Goal: Information Seeking & Learning: Learn about a topic

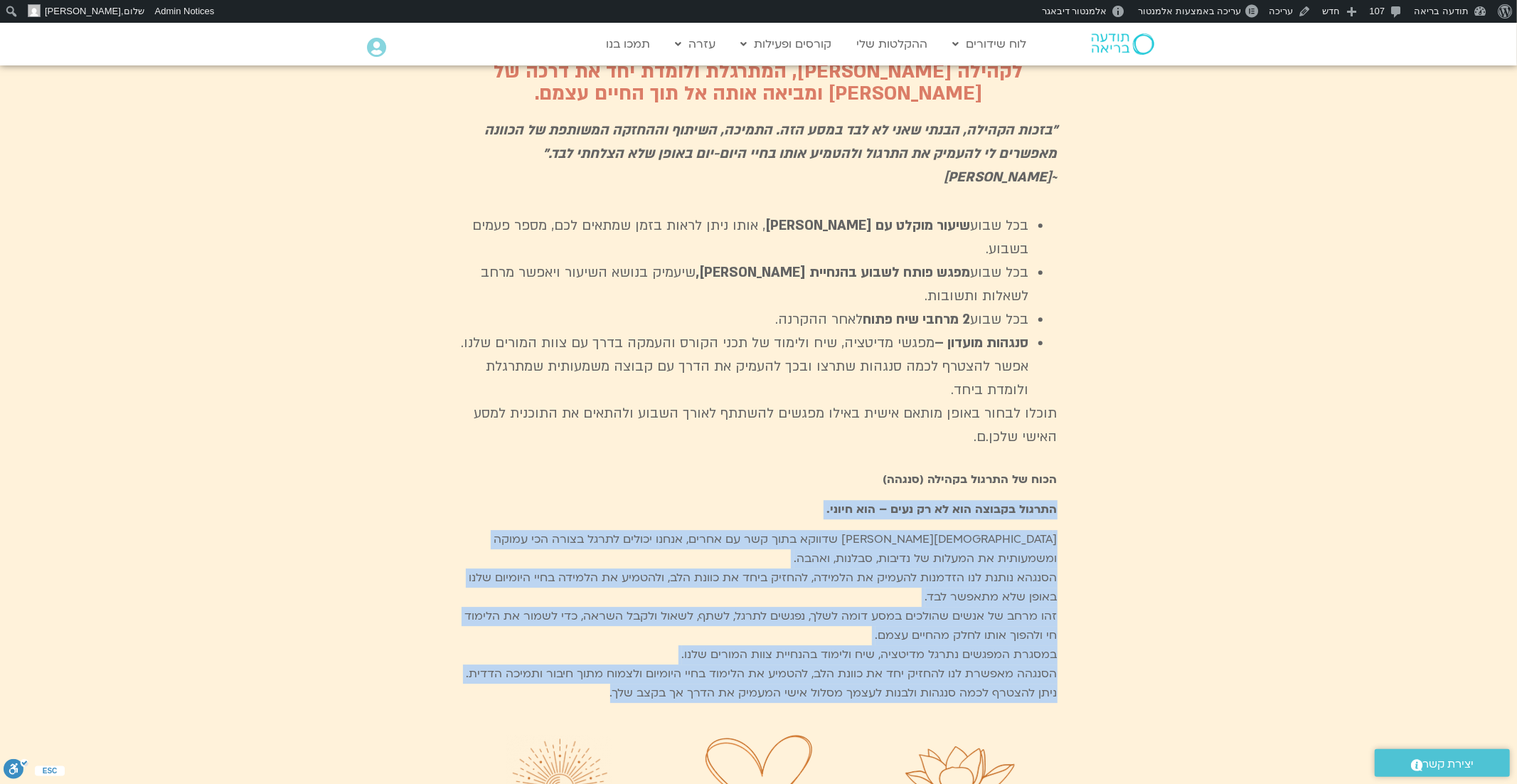
scroll to position [3336, 0]
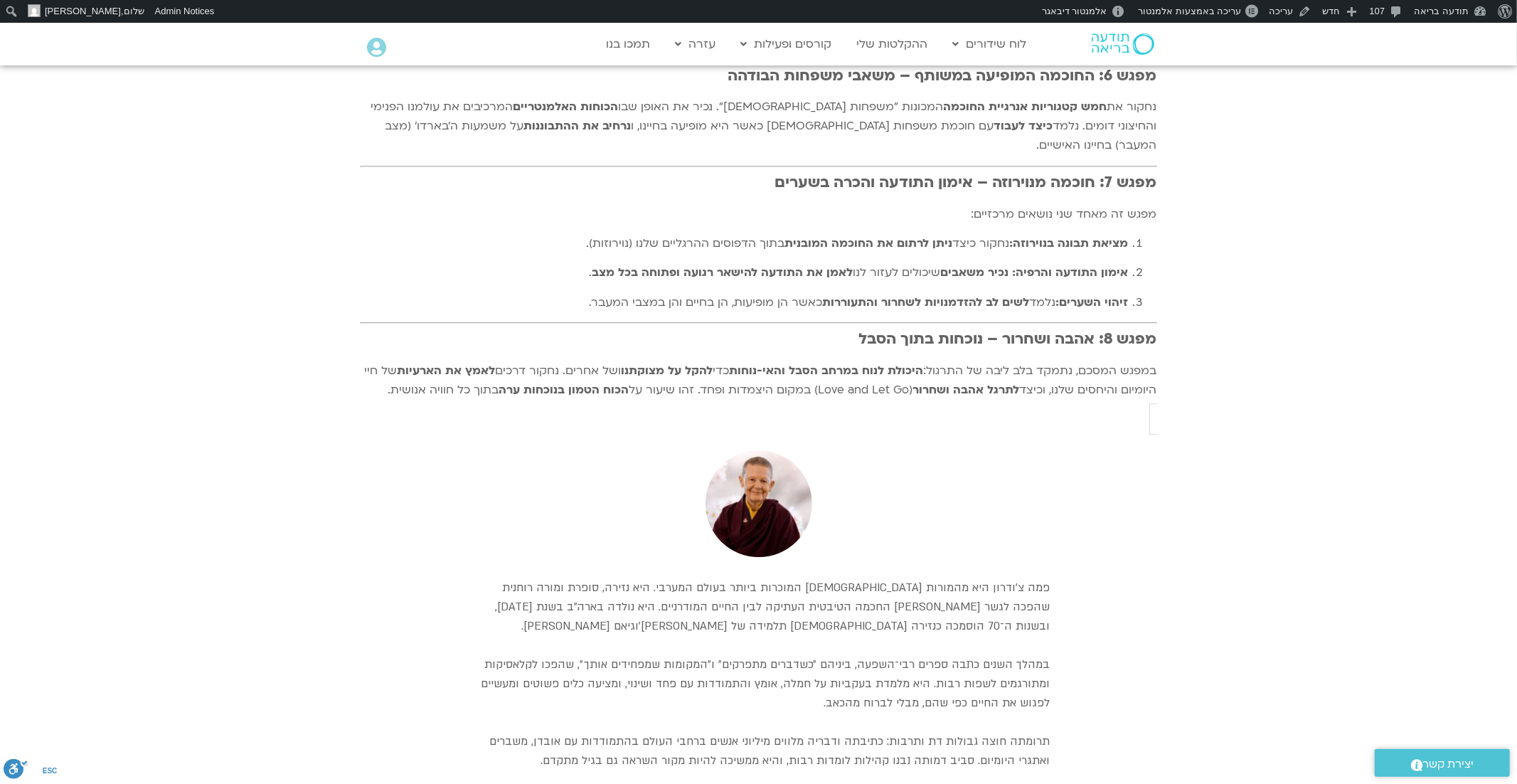
scroll to position [3296, 0]
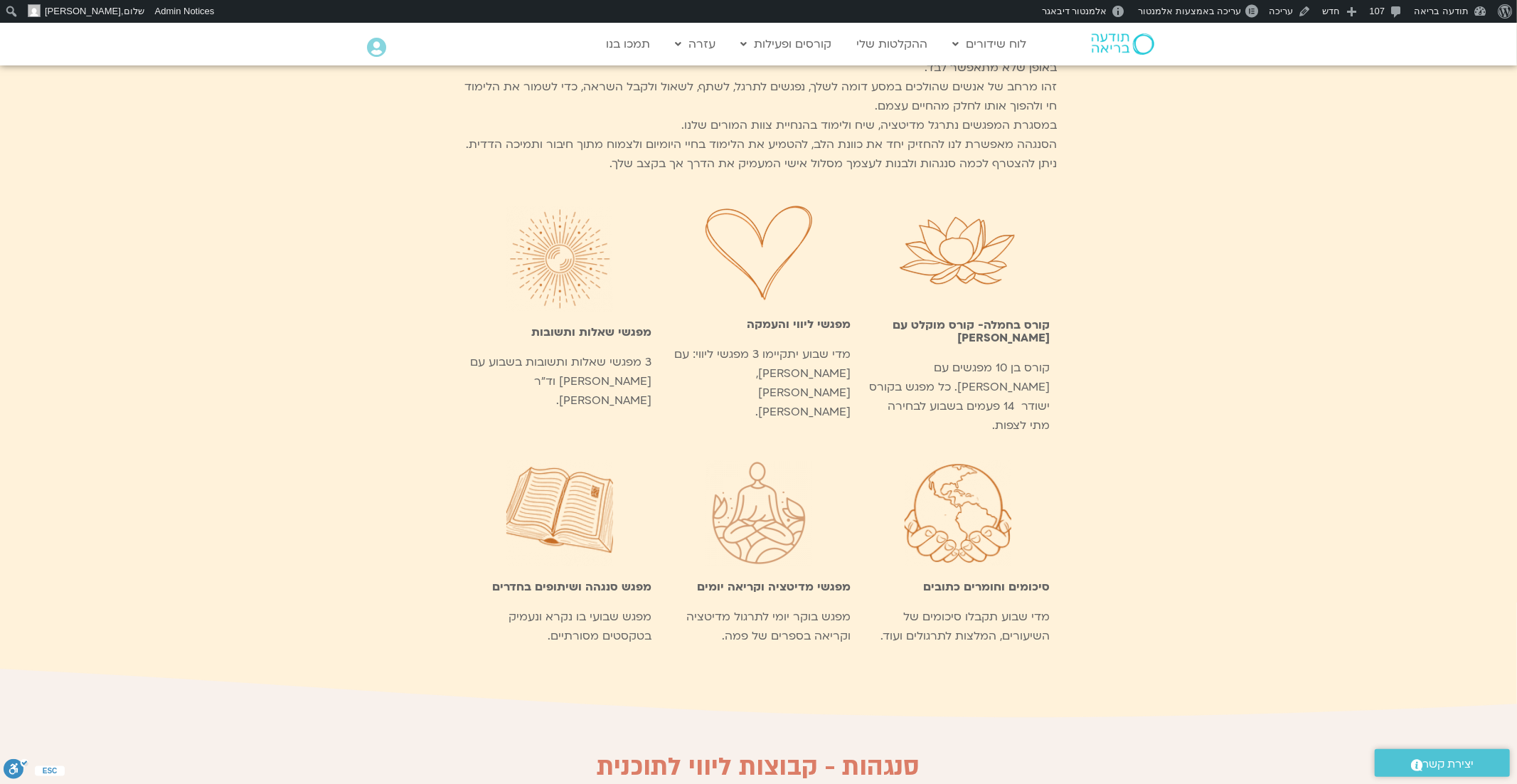
scroll to position [3841, 0]
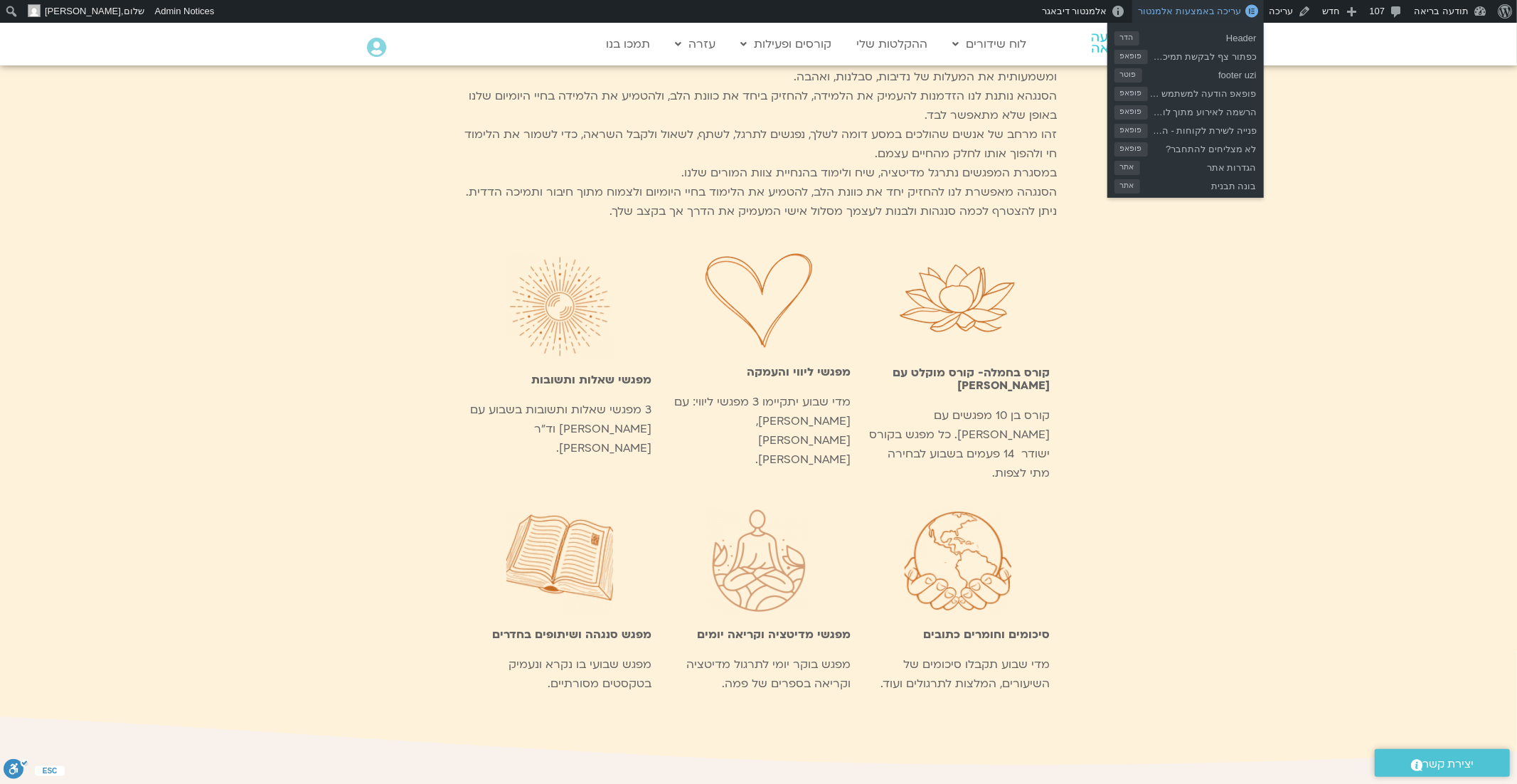
click at [1228, 8] on span "עריכה באמצעות אלמנטור" at bounding box center [1189, 10] width 103 height 10
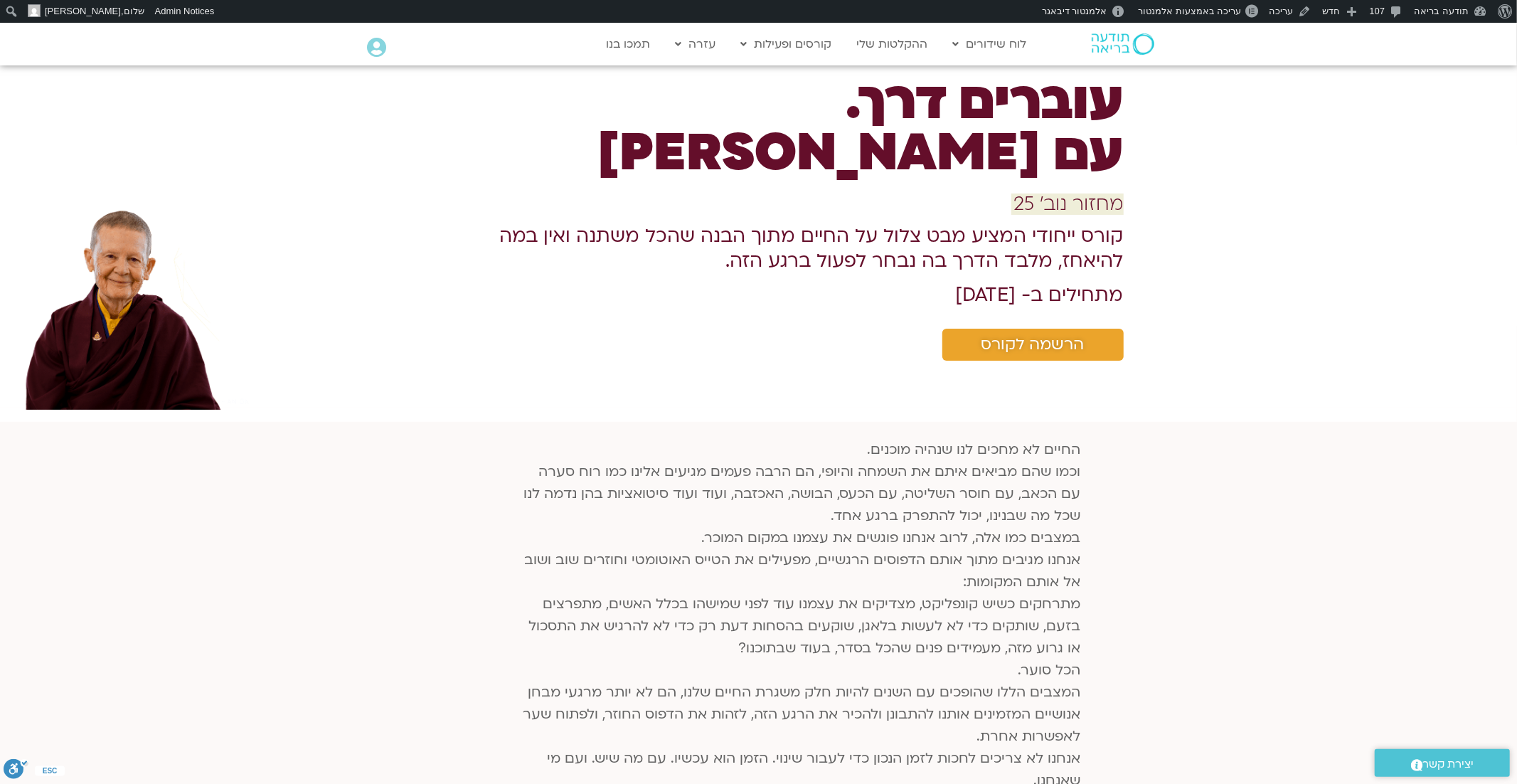
scroll to position [48, 0]
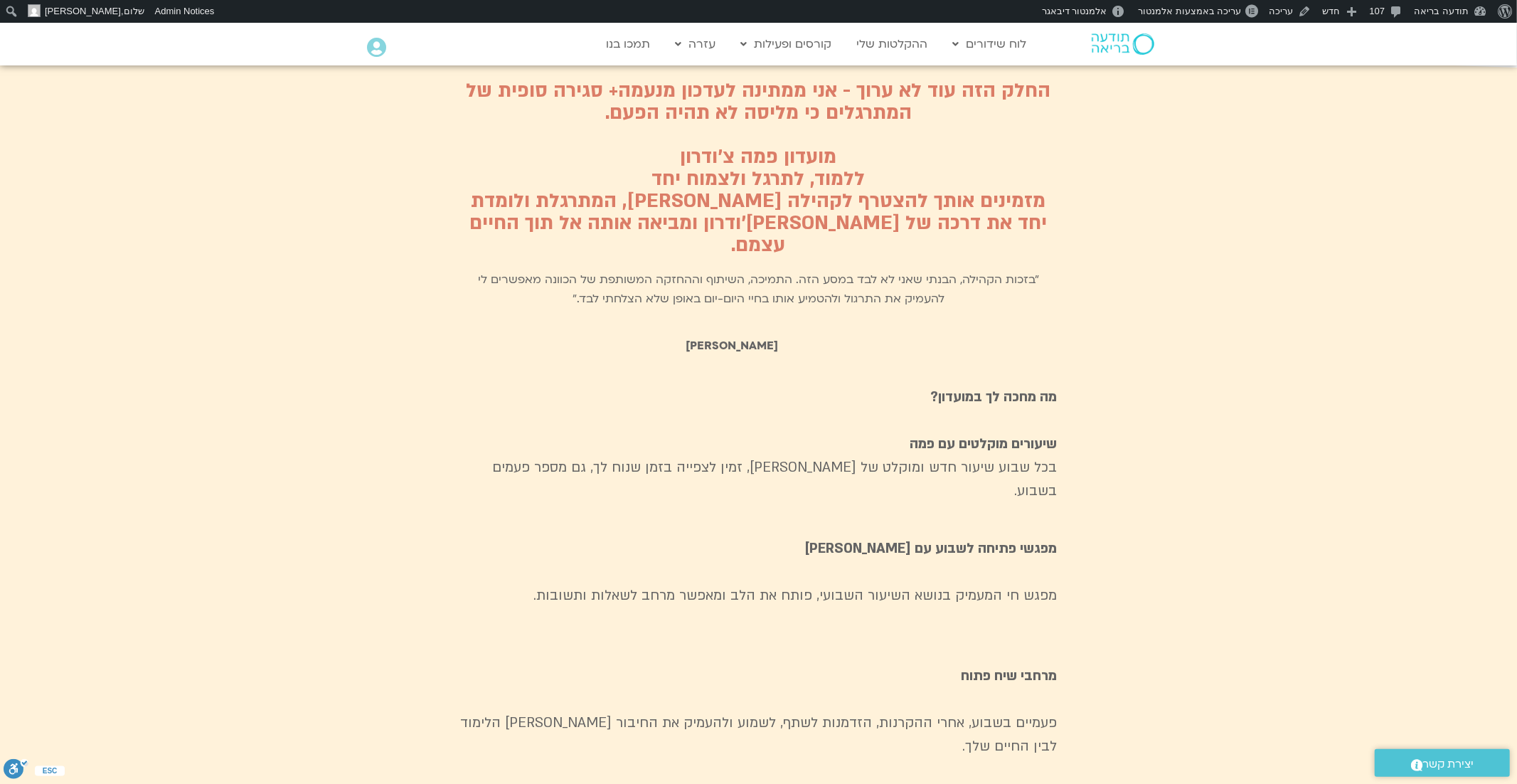
scroll to position [4705, 0]
